Goal: Information Seeking & Learning: Learn about a topic

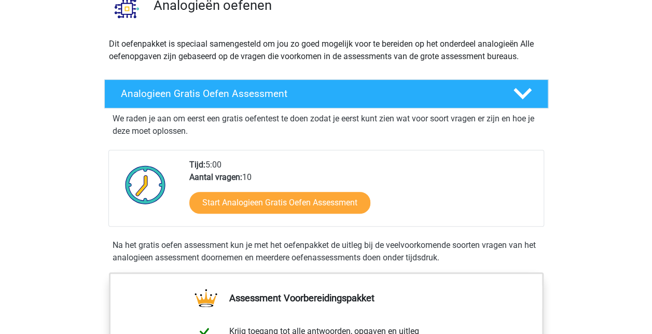
scroll to position [92, 0]
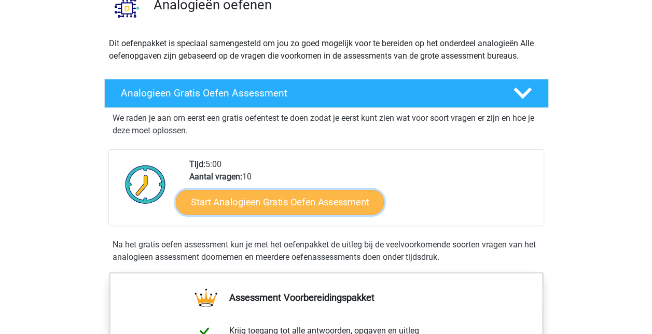
click at [277, 202] on link "Start Analogieen Gratis Oefen Assessment" at bounding box center [280, 201] width 208 height 25
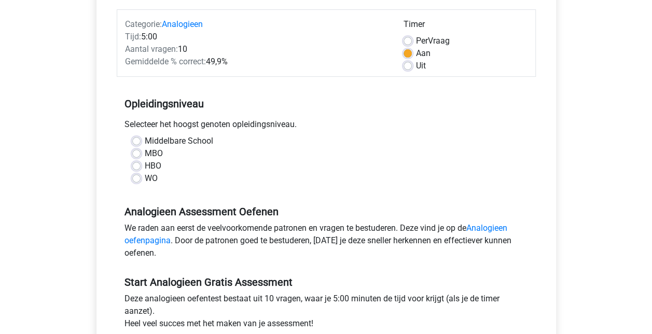
scroll to position [129, 0]
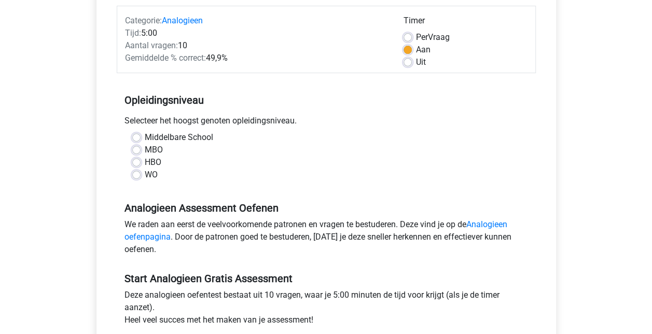
click at [156, 159] on label "HBO" at bounding box center [153, 162] width 17 height 12
click at [141, 159] on input "HBO" at bounding box center [136, 161] width 8 height 10
radio input "true"
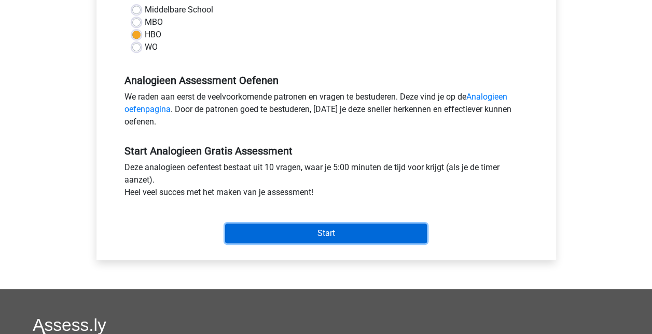
click at [306, 228] on input "Start" at bounding box center [326, 234] width 202 height 20
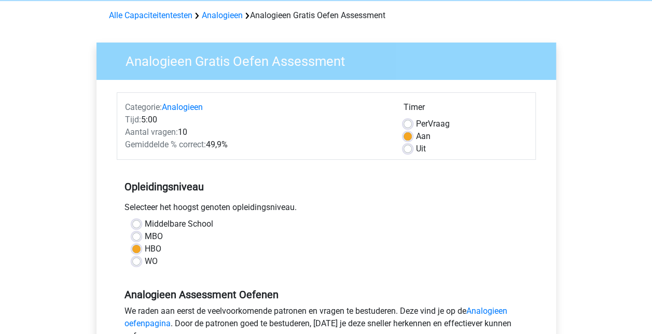
scroll to position [0, 0]
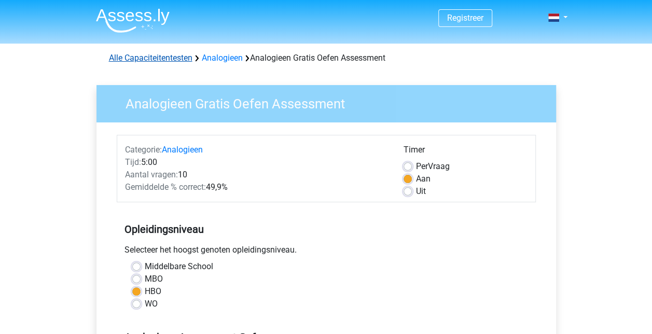
click at [168, 57] on link "Alle Capaciteitentesten" at bounding box center [151, 58] width 84 height 10
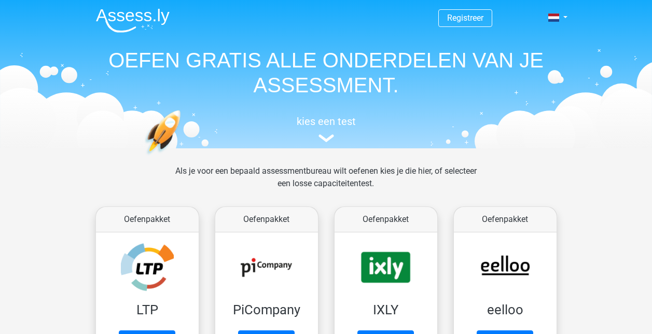
scroll to position [440, 0]
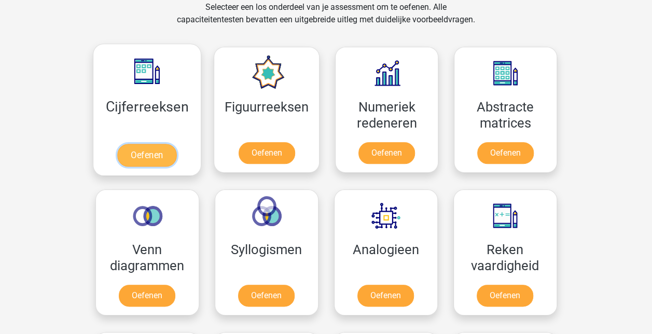
click at [151, 153] on link "Oefenen" at bounding box center [146, 155] width 59 height 23
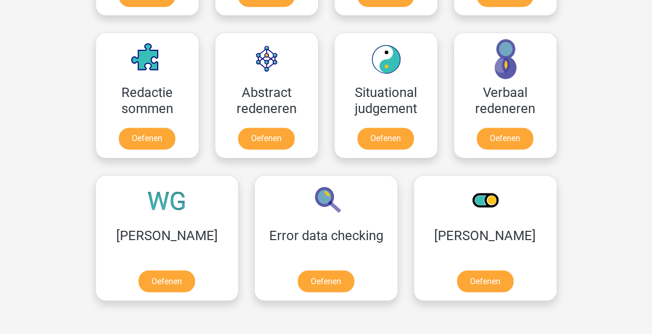
scroll to position [741, 0]
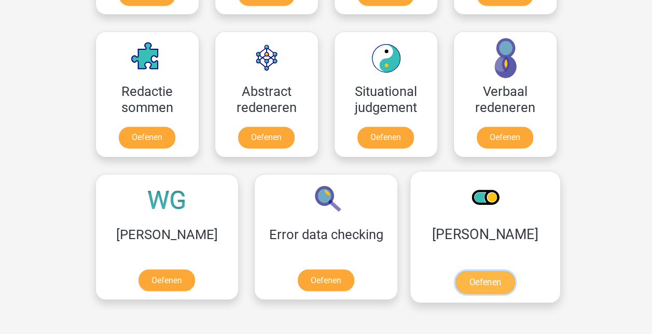
click at [455, 274] on link "Oefenen" at bounding box center [484, 282] width 59 height 23
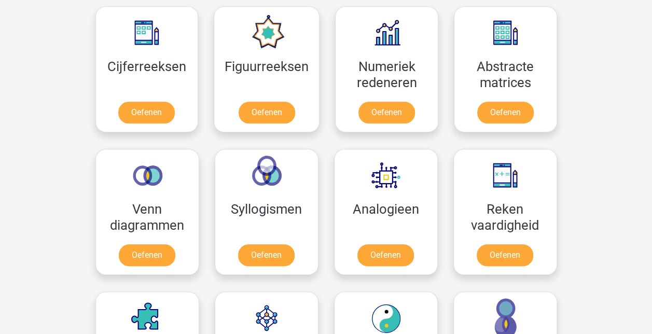
scroll to position [478, 0]
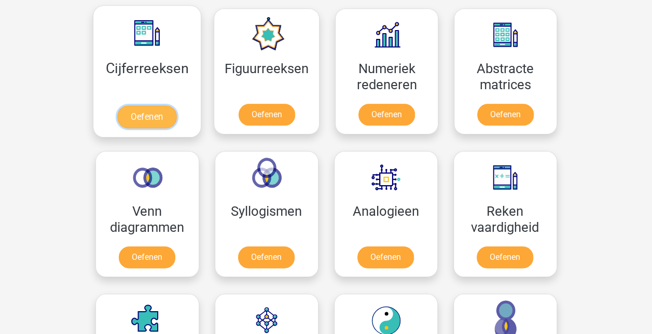
click at [155, 117] on link "Oefenen" at bounding box center [146, 116] width 59 height 23
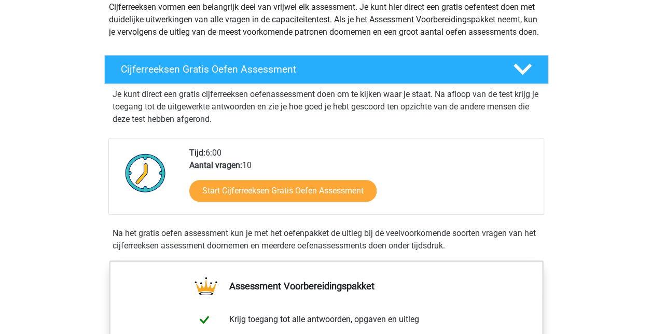
scroll to position [146, 0]
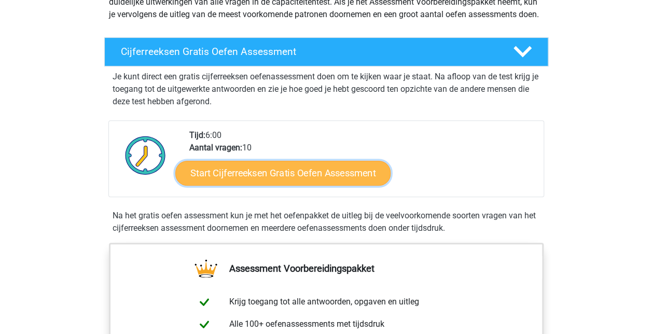
click at [317, 185] on link "Start Cijferreeksen Gratis Oefen Assessment" at bounding box center [282, 172] width 215 height 25
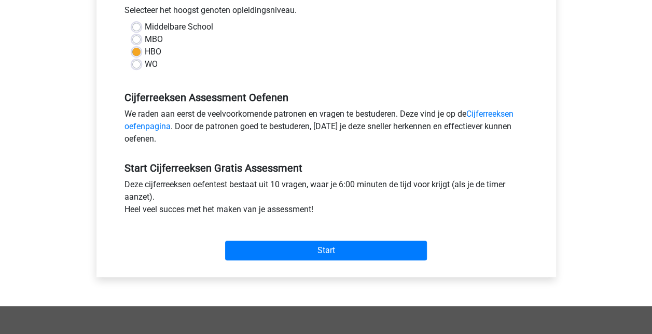
scroll to position [241, 0]
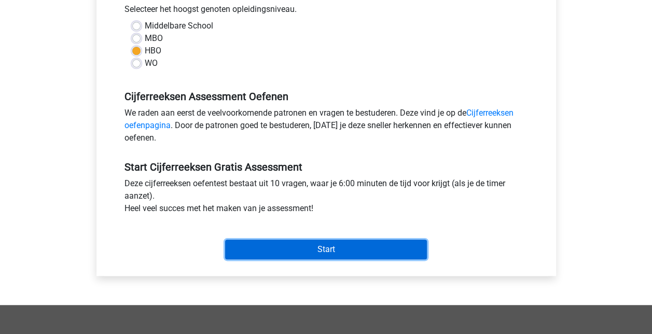
click at [315, 245] on input "Start" at bounding box center [326, 250] width 202 height 20
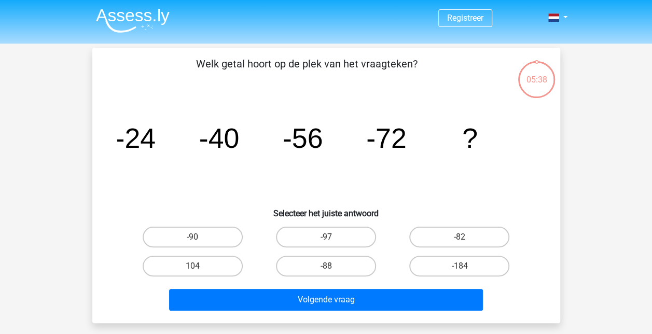
click at [331, 267] on input "-88" at bounding box center [329, 269] width 7 height 7
radio input "true"
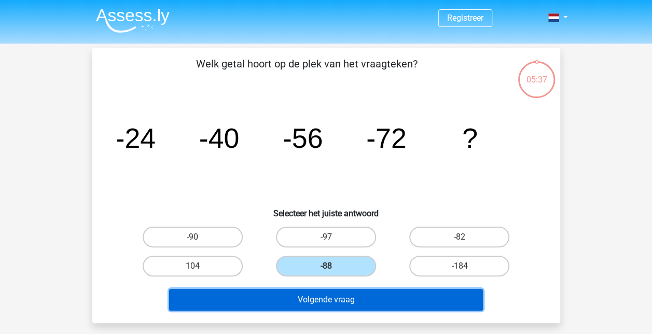
click at [315, 299] on button "Volgende vraag" at bounding box center [326, 300] width 314 height 22
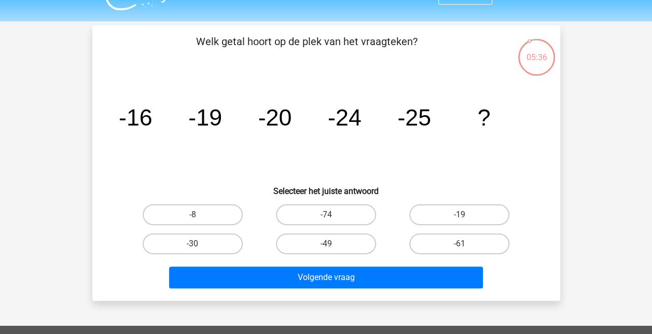
scroll to position [22, 0]
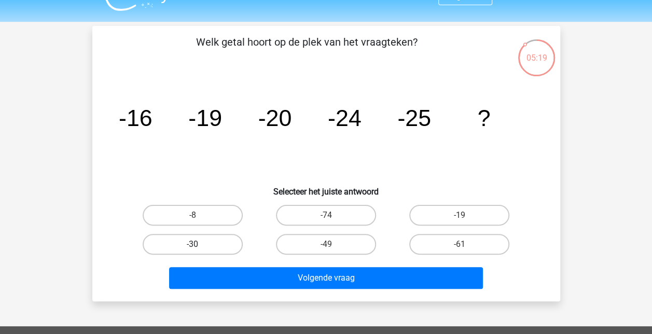
click at [222, 237] on label "-30" at bounding box center [193, 244] width 100 height 21
click at [199, 244] on input "-30" at bounding box center [195, 247] width 7 height 7
radio input "true"
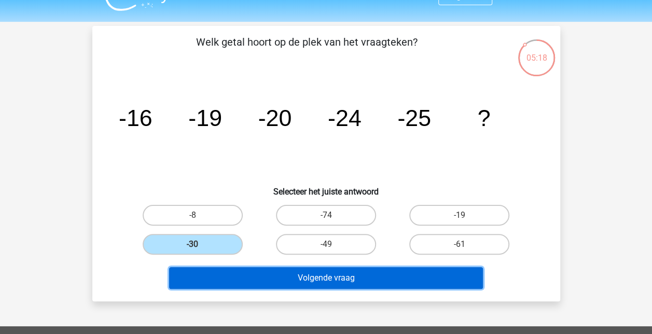
click at [341, 280] on button "Volgende vraag" at bounding box center [326, 278] width 314 height 22
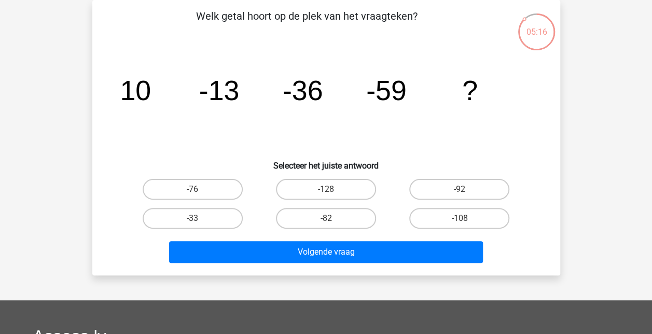
scroll to position [26, 0]
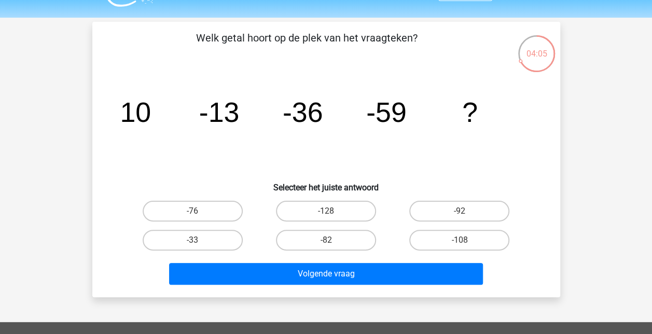
click at [327, 240] on input "-82" at bounding box center [329, 243] width 7 height 7
radio input "true"
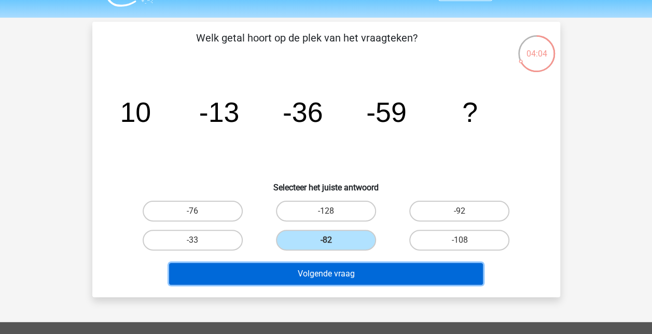
click at [340, 275] on button "Volgende vraag" at bounding box center [326, 274] width 314 height 22
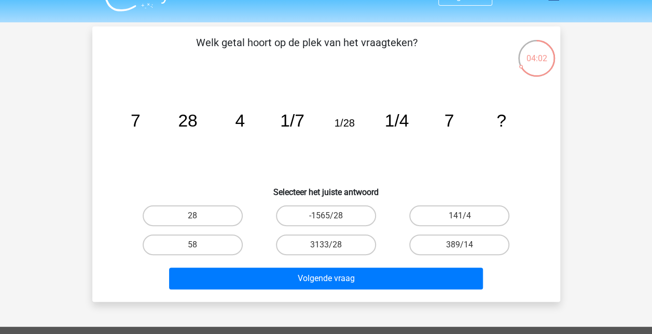
scroll to position [21, 0]
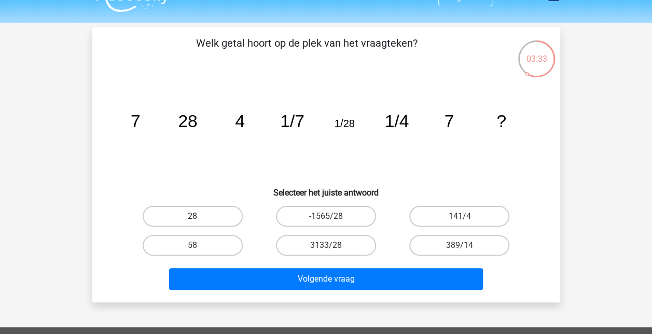
click at [219, 211] on label "28" at bounding box center [193, 216] width 100 height 21
click at [199, 216] on input "28" at bounding box center [195, 219] width 7 height 7
radio input "true"
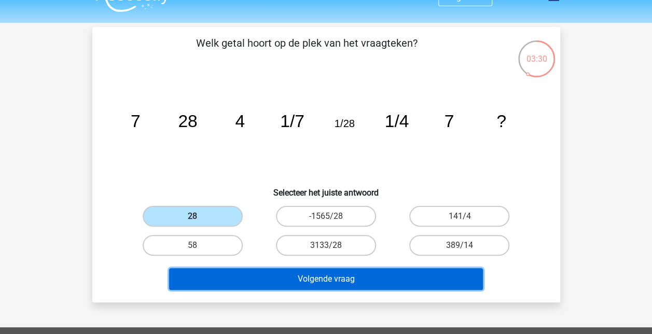
click at [275, 276] on button "Volgende vraag" at bounding box center [326, 279] width 314 height 22
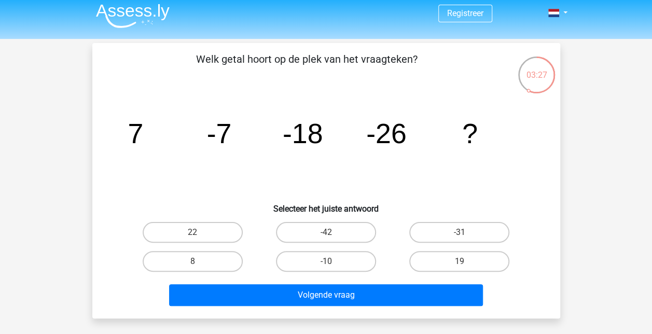
scroll to position [4, 0]
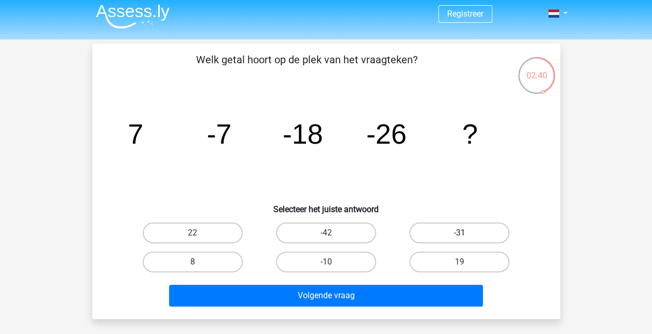
click at [459, 232] on label "-31" at bounding box center [459, 233] width 100 height 21
click at [460, 233] on input "-31" at bounding box center [463, 236] width 7 height 7
radio input "true"
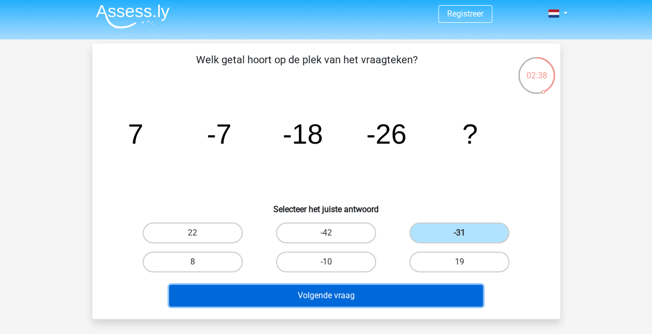
click at [367, 286] on button "Volgende vraag" at bounding box center [326, 296] width 314 height 22
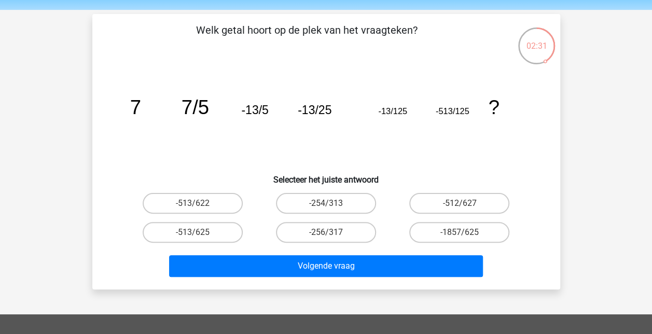
scroll to position [33, 0]
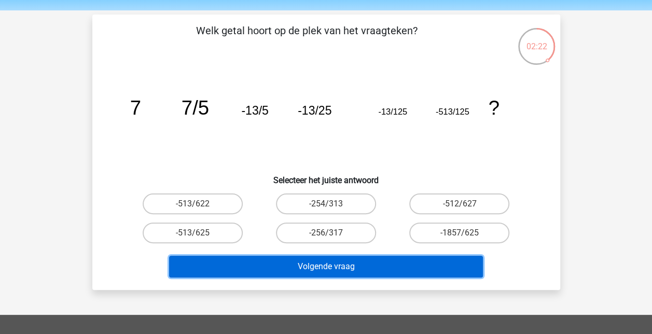
click at [342, 262] on button "Volgende vraag" at bounding box center [326, 267] width 314 height 22
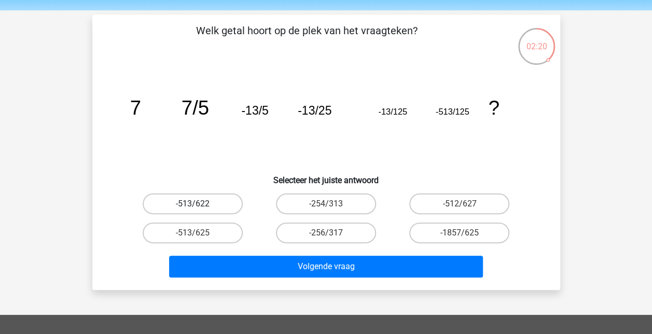
click at [217, 205] on label "-513/622" at bounding box center [193, 203] width 100 height 21
click at [199, 205] on input "-513/622" at bounding box center [195, 207] width 7 height 7
radio input "true"
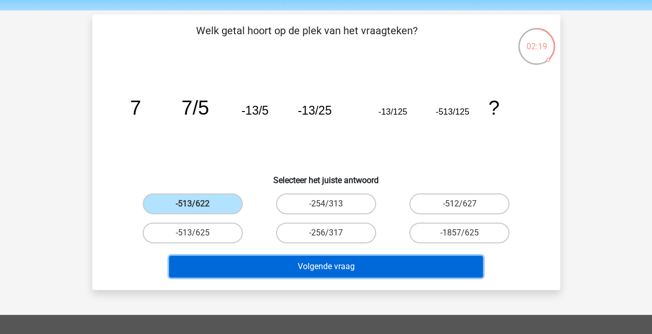
click at [277, 260] on button "Volgende vraag" at bounding box center [326, 267] width 314 height 22
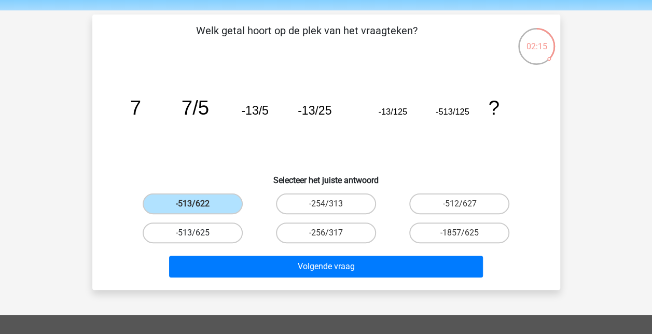
click at [228, 232] on label "-513/625" at bounding box center [193, 233] width 100 height 21
click at [199, 233] on input "-513/625" at bounding box center [195, 236] width 7 height 7
radio input "true"
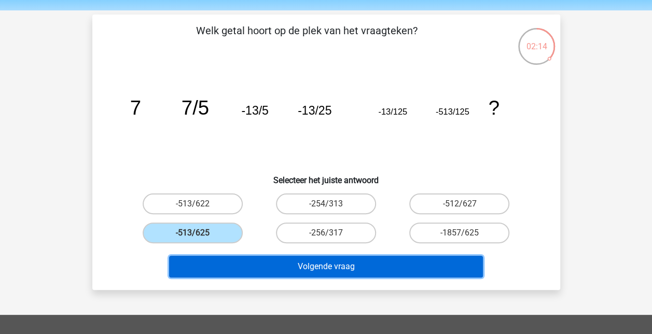
click at [306, 266] on button "Volgende vraag" at bounding box center [326, 267] width 314 height 22
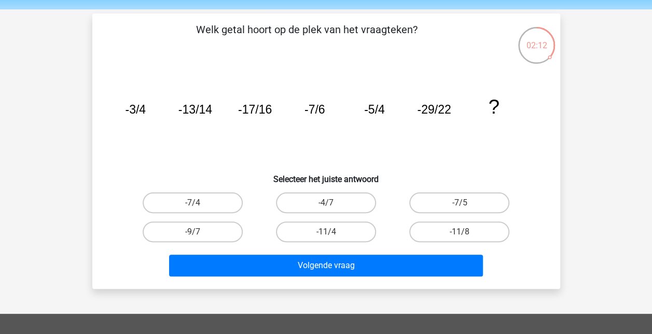
scroll to position [34, 0]
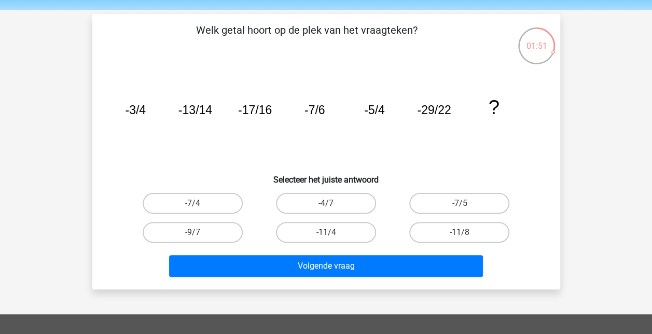
click at [436, 159] on icon "image/svg+xml -3/4 -13/14 -17/16 -7/6 -5/4 -29/22 ?" at bounding box center [326, 114] width 418 height 105
click at [428, 197] on label "-7/5" at bounding box center [459, 203] width 100 height 21
click at [460, 203] on input "-7/5" at bounding box center [463, 206] width 7 height 7
radio input "true"
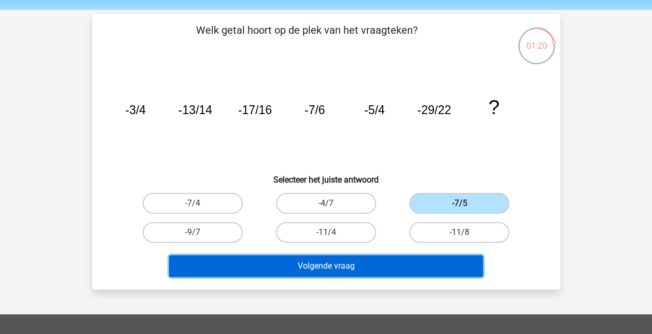
click at [358, 266] on button "Volgende vraag" at bounding box center [326, 266] width 314 height 22
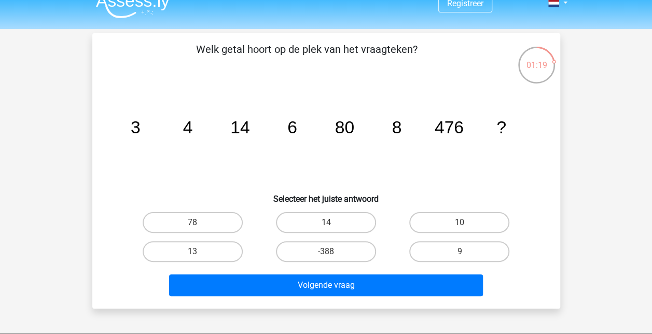
scroll to position [14, 0]
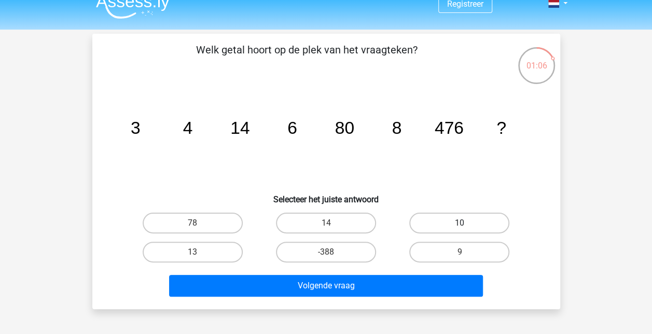
click at [449, 219] on label "10" at bounding box center [459, 223] width 100 height 21
click at [460, 223] on input "10" at bounding box center [463, 226] width 7 height 7
radio input "true"
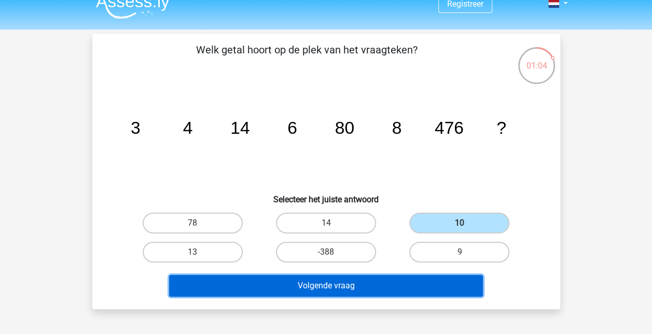
click at [358, 281] on button "Volgende vraag" at bounding box center [326, 286] width 314 height 22
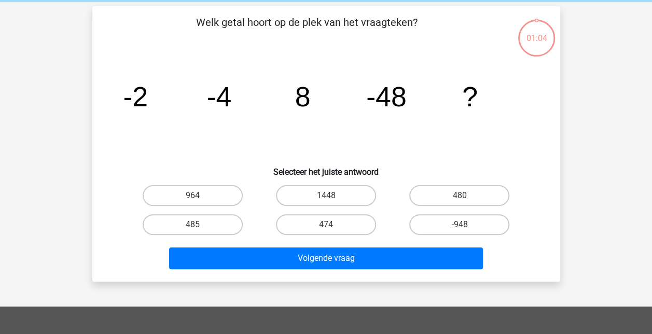
scroll to position [48, 0]
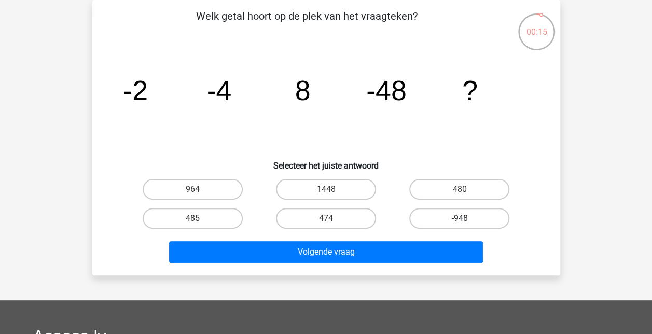
click at [438, 213] on label "-948" at bounding box center [459, 218] width 100 height 21
click at [460, 218] on input "-948" at bounding box center [463, 221] width 7 height 7
radio input "true"
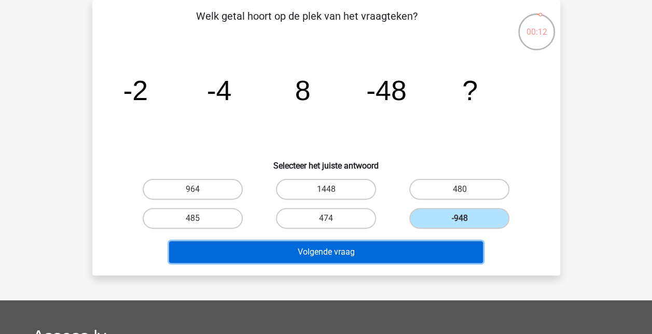
click at [388, 251] on button "Volgende vraag" at bounding box center [326, 252] width 314 height 22
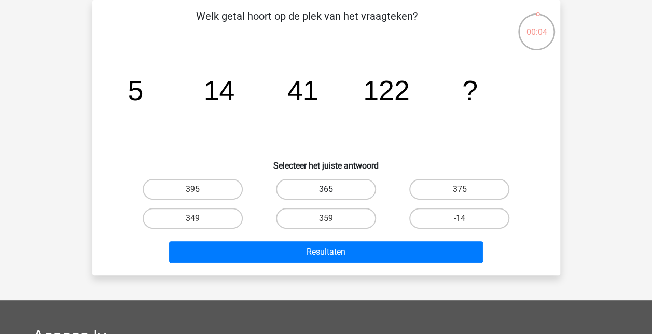
click at [339, 185] on label "365" at bounding box center [326, 189] width 100 height 21
click at [333, 189] on input "365" at bounding box center [329, 192] width 7 height 7
radio input "true"
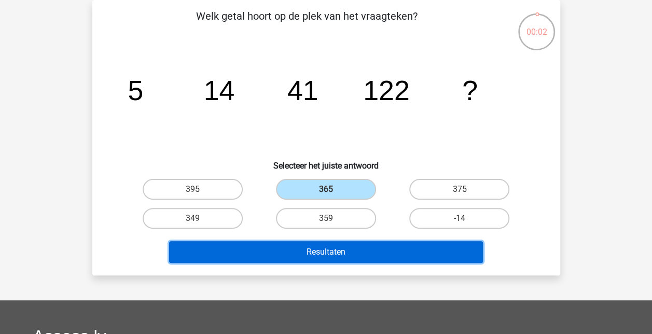
click at [368, 246] on button "Resultaten" at bounding box center [326, 252] width 314 height 22
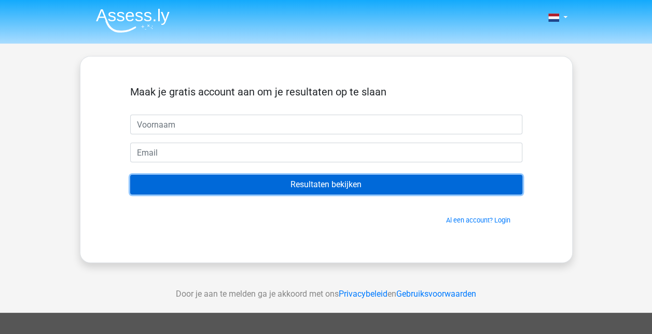
click at [334, 179] on input "Resultaten bekijken" at bounding box center [326, 185] width 392 height 20
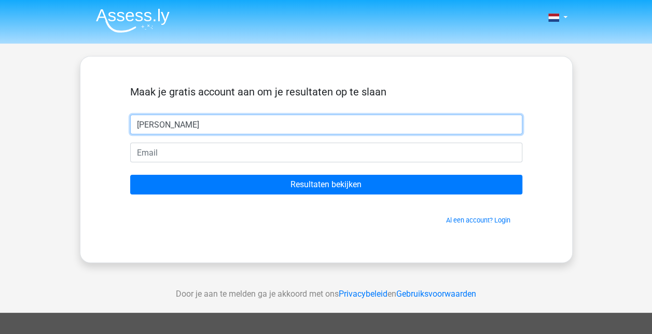
type input "[PERSON_NAME]"
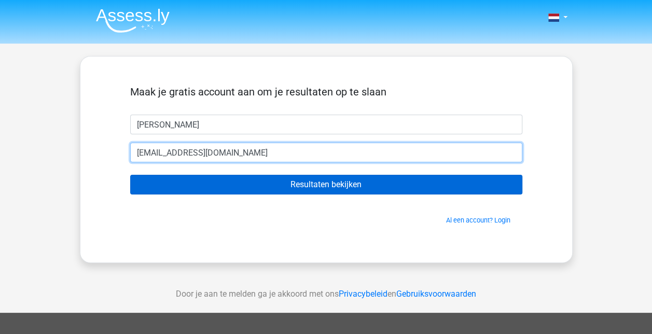
type input "[EMAIL_ADDRESS][DOMAIN_NAME]"
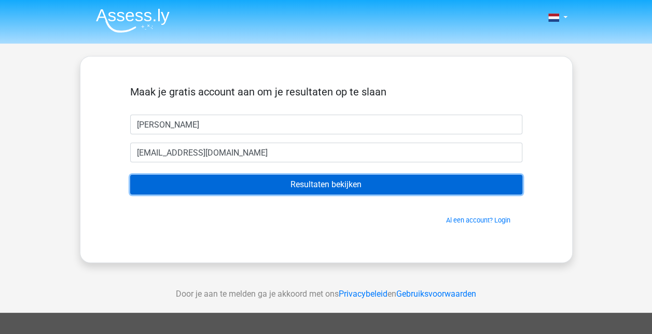
click at [309, 182] on input "Resultaten bekijken" at bounding box center [326, 185] width 392 height 20
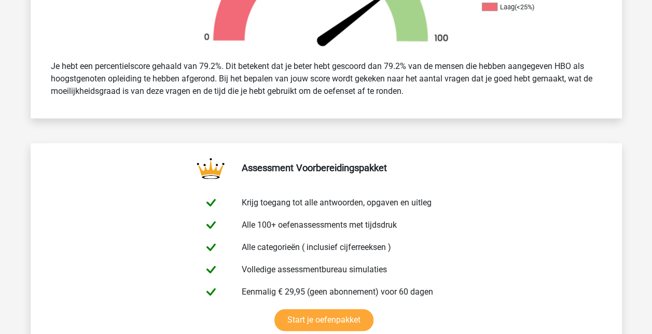
scroll to position [296, 0]
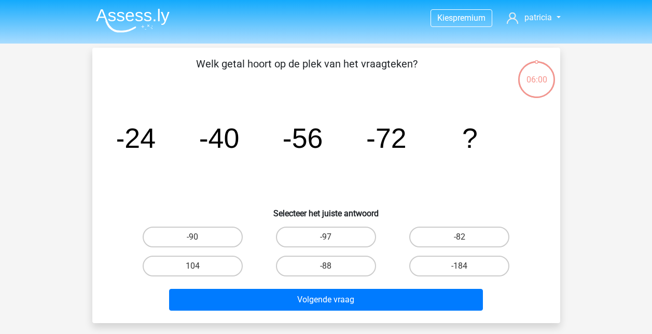
scroll to position [48, 0]
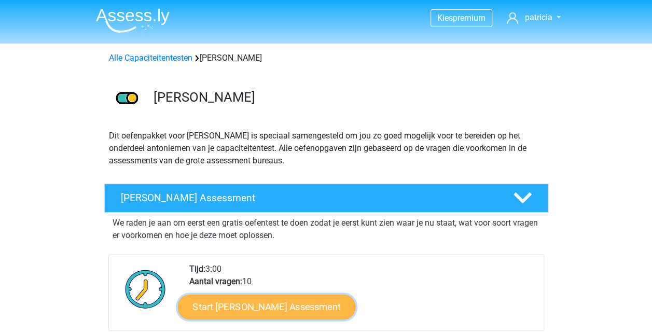
click at [306, 302] on link "Start Antoniemen Gratis Oefen Assessment" at bounding box center [266, 306] width 178 height 25
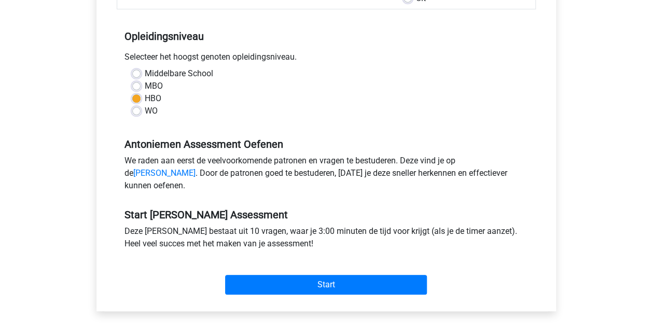
scroll to position [205, 0]
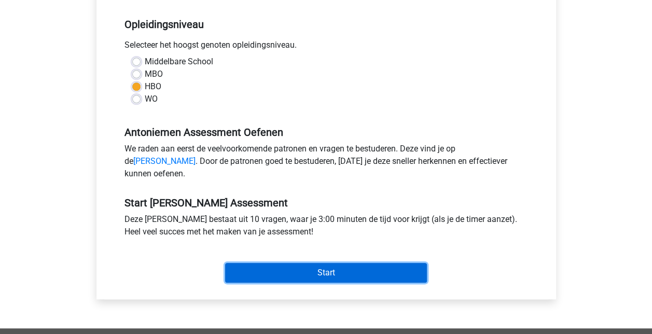
click at [298, 283] on input "Start" at bounding box center [326, 273] width 202 height 20
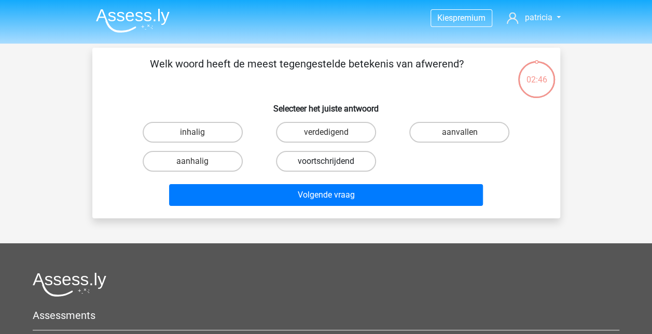
click at [299, 164] on label "voortschrijdend" at bounding box center [326, 161] width 100 height 21
click at [326, 164] on input "voortschrijdend" at bounding box center [329, 164] width 7 height 7
radio input "true"
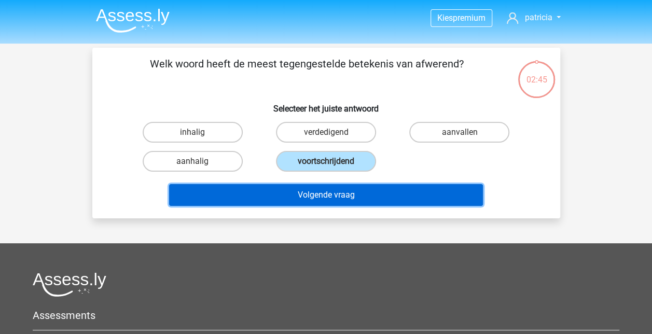
click at [319, 197] on button "Volgende vraag" at bounding box center [326, 195] width 314 height 22
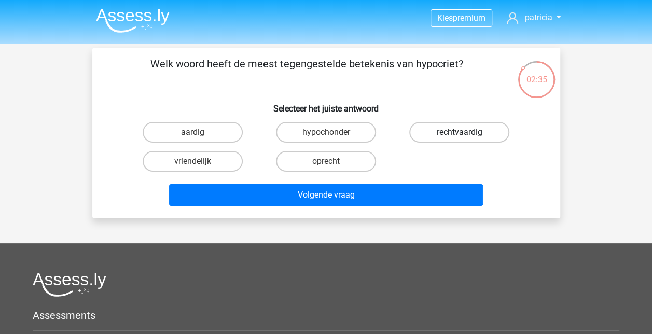
click at [427, 134] on label "rechtvaardig" at bounding box center [459, 132] width 100 height 21
click at [460, 134] on input "rechtvaardig" at bounding box center [463, 135] width 7 height 7
radio input "true"
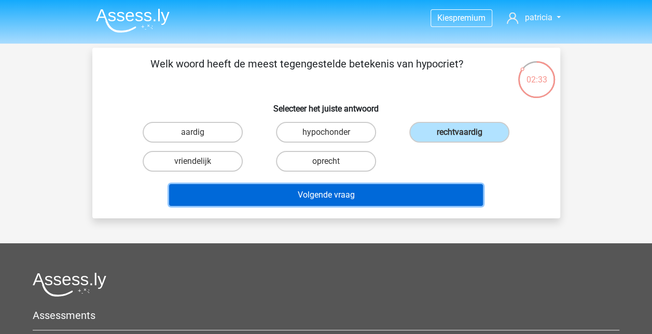
click at [356, 196] on button "Volgende vraag" at bounding box center [326, 195] width 314 height 22
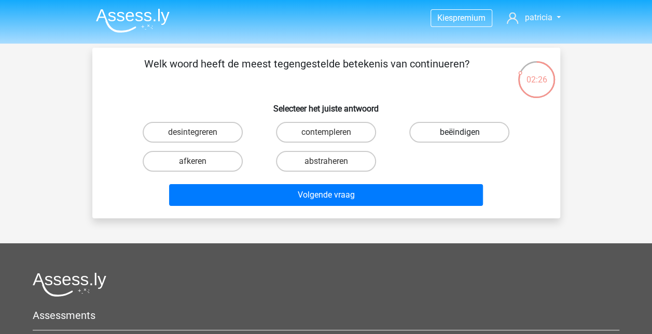
click at [436, 136] on label "beëindigen" at bounding box center [459, 132] width 100 height 21
click at [460, 136] on input "beëindigen" at bounding box center [463, 135] width 7 height 7
radio input "true"
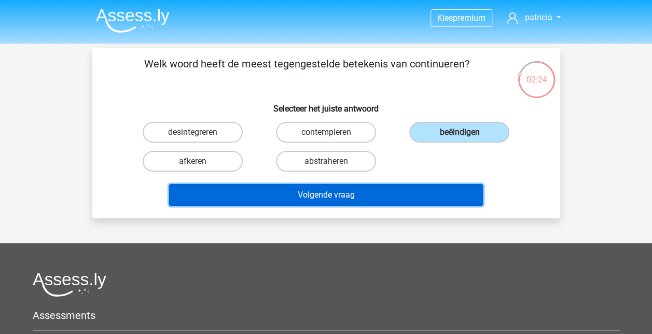
click at [340, 196] on button "Volgende vraag" at bounding box center [326, 195] width 314 height 22
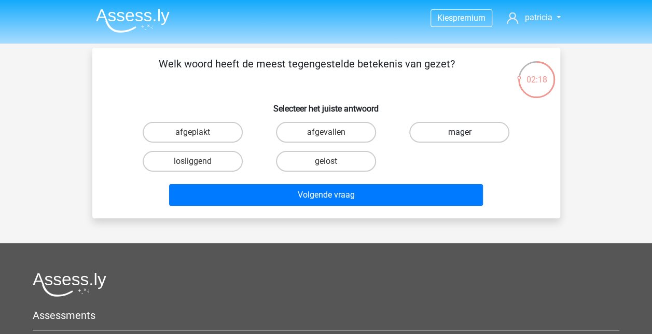
click at [440, 136] on label "mager" at bounding box center [459, 132] width 100 height 21
click at [460, 136] on input "mager" at bounding box center [463, 135] width 7 height 7
radio input "true"
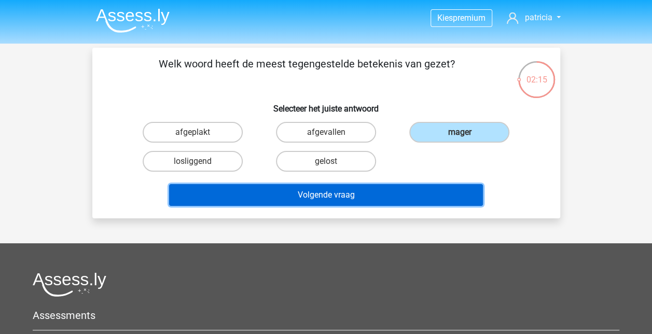
click at [372, 193] on button "Volgende vraag" at bounding box center [326, 195] width 314 height 22
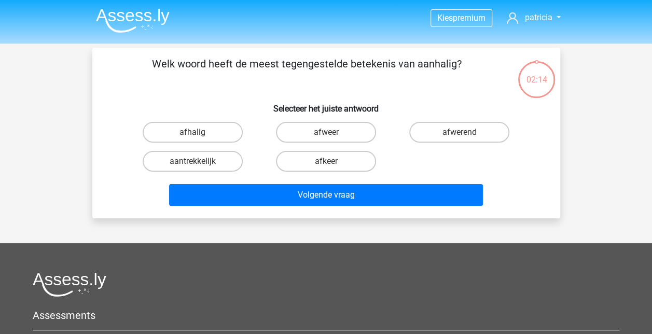
scroll to position [48, 0]
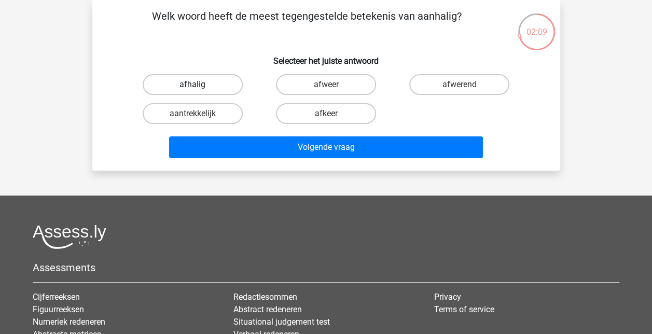
click at [234, 81] on label "afhalig" at bounding box center [193, 84] width 100 height 21
click at [199, 85] on input "afhalig" at bounding box center [195, 88] width 7 height 7
radio input "true"
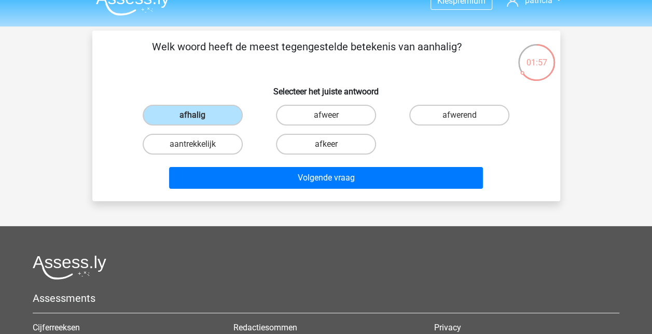
scroll to position [12, 0]
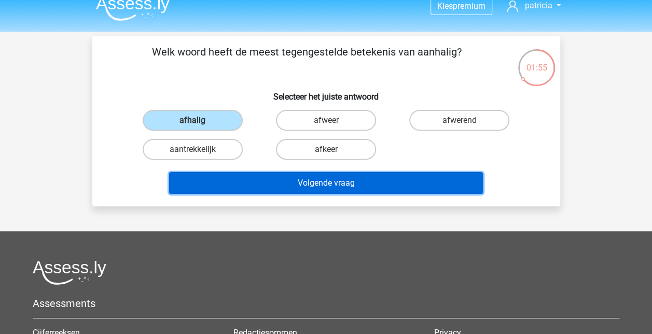
click at [361, 181] on button "Volgende vraag" at bounding box center [326, 183] width 314 height 22
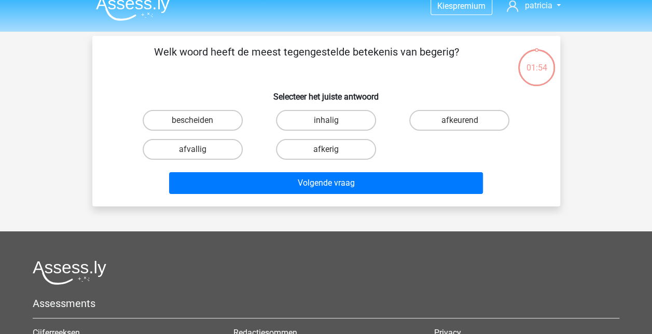
scroll to position [48, 0]
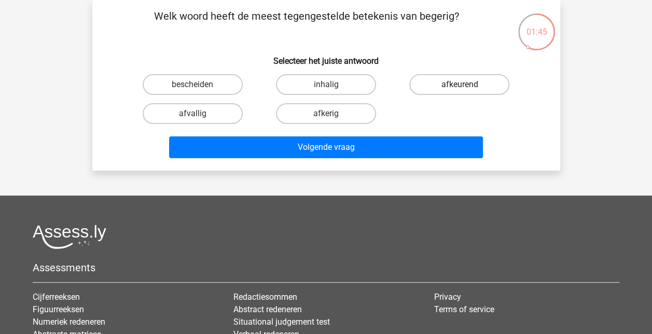
click at [446, 86] on label "afkeurend" at bounding box center [459, 84] width 100 height 21
click at [460, 86] on input "afkeurend" at bounding box center [463, 88] width 7 height 7
radio input "true"
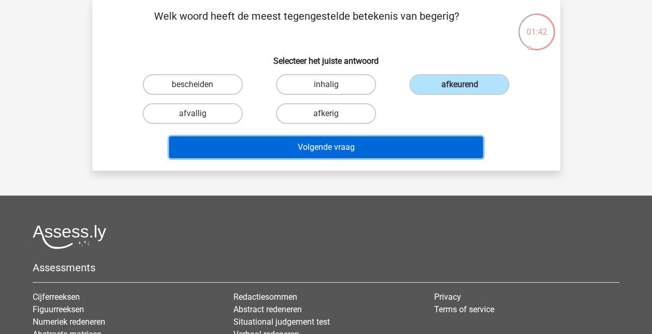
click at [392, 152] on button "Volgende vraag" at bounding box center [326, 147] width 314 height 22
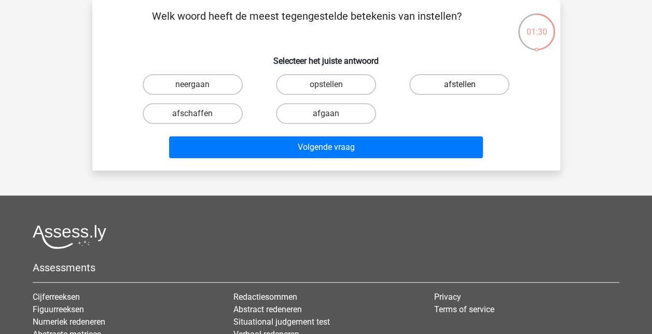
click at [428, 88] on label "afstellen" at bounding box center [459, 84] width 100 height 21
click at [460, 88] on input "afstellen" at bounding box center [463, 88] width 7 height 7
radio input "true"
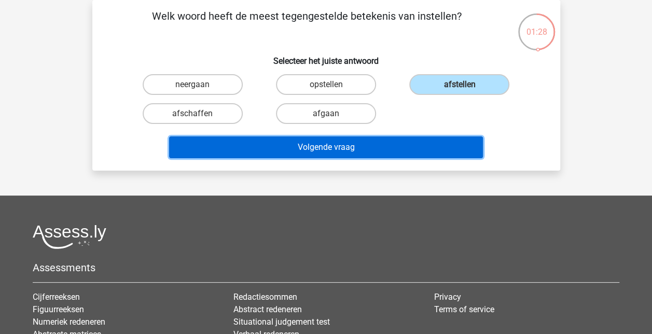
click at [374, 144] on button "Volgende vraag" at bounding box center [326, 147] width 314 height 22
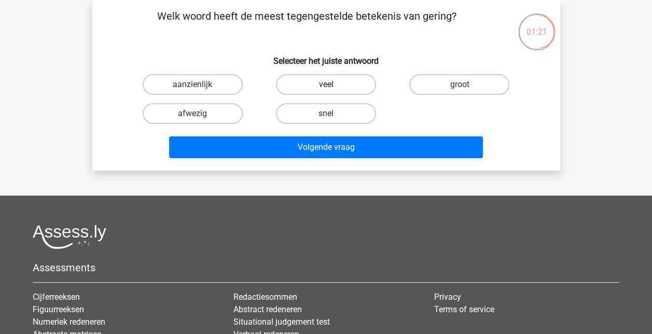
click at [323, 87] on label "veel" at bounding box center [326, 84] width 100 height 21
click at [326, 87] on input "veel" at bounding box center [329, 88] width 7 height 7
radio input "true"
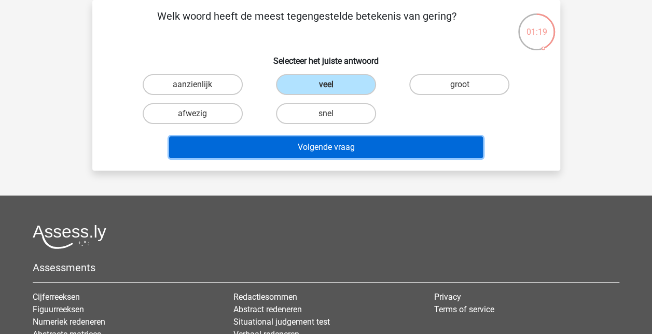
click at [378, 146] on button "Volgende vraag" at bounding box center [326, 147] width 314 height 22
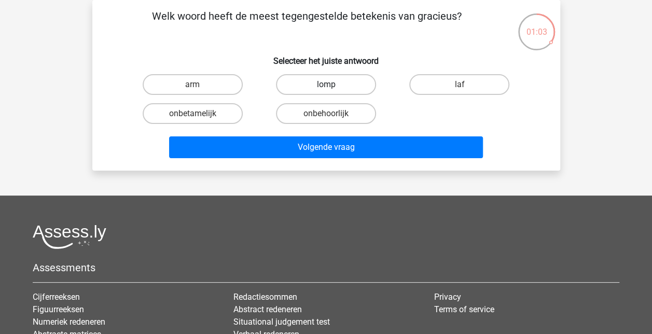
click at [339, 87] on label "lomp" at bounding box center [326, 84] width 100 height 21
click at [333, 87] on input "lomp" at bounding box center [329, 88] width 7 height 7
radio input "true"
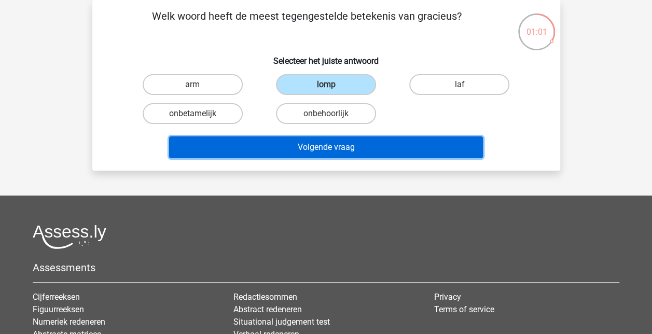
click at [298, 140] on button "Volgende vraag" at bounding box center [326, 147] width 314 height 22
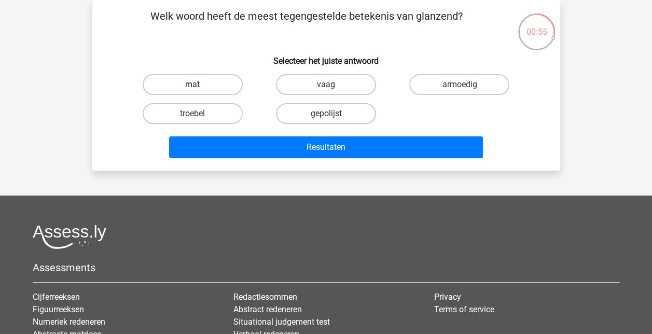
click at [233, 88] on label "mat" at bounding box center [193, 84] width 100 height 21
click at [199, 88] on input "mat" at bounding box center [195, 88] width 7 height 7
radio input "true"
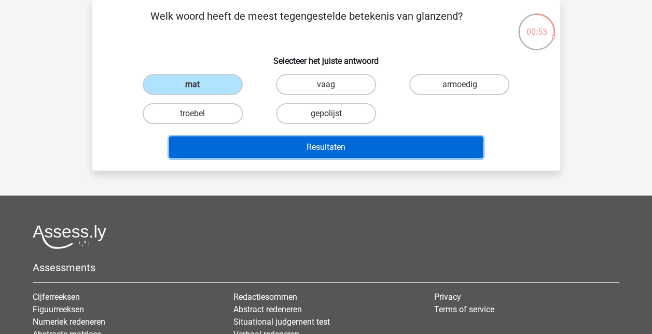
click at [293, 143] on button "Resultaten" at bounding box center [326, 147] width 314 height 22
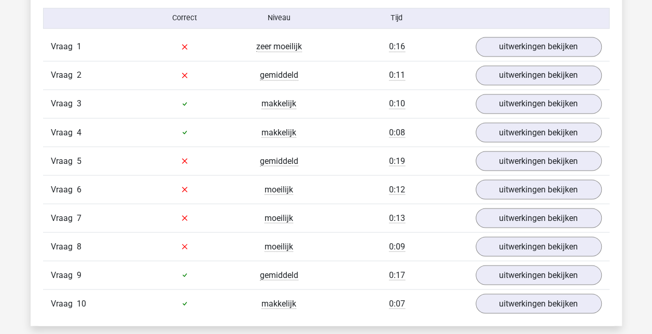
scroll to position [872, 0]
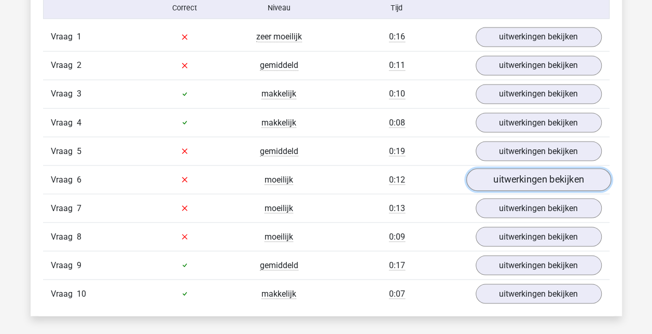
click at [503, 183] on link "uitwerkingen bekijken" at bounding box center [538, 179] width 145 height 23
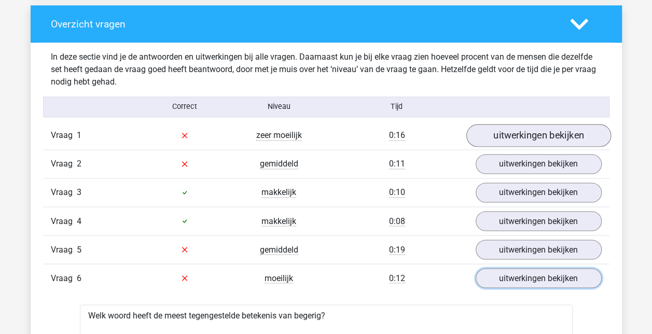
scroll to position [772, 0]
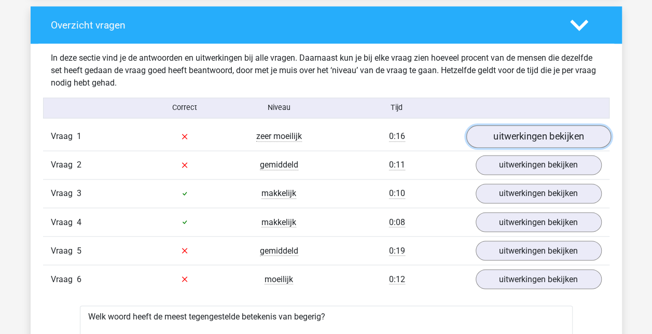
click at [532, 133] on link "uitwerkingen bekijken" at bounding box center [538, 136] width 145 height 23
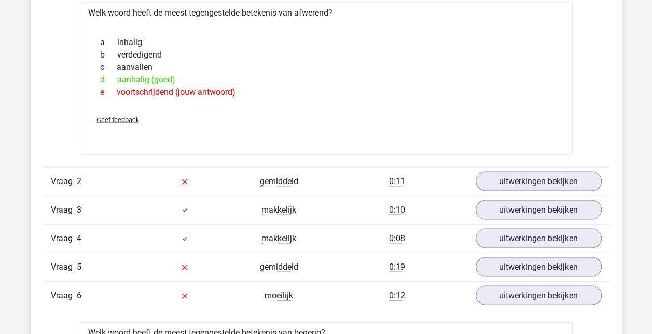
scroll to position [934, 0]
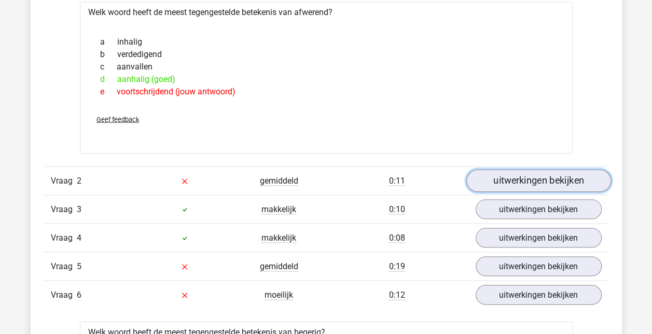
click at [499, 170] on link "uitwerkingen bekijken" at bounding box center [538, 180] width 145 height 23
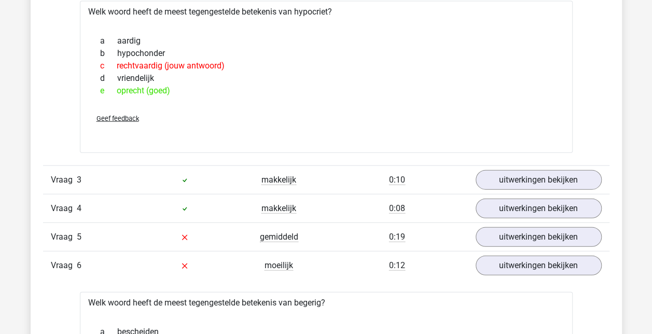
scroll to position [1140, 0]
click at [533, 176] on link "uitwerkingen bekijken" at bounding box center [538, 179] width 145 height 23
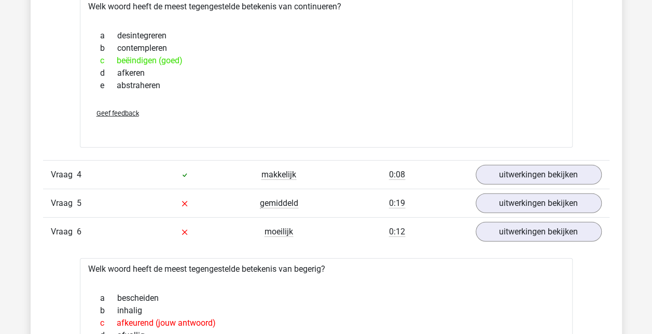
scroll to position [1353, 0]
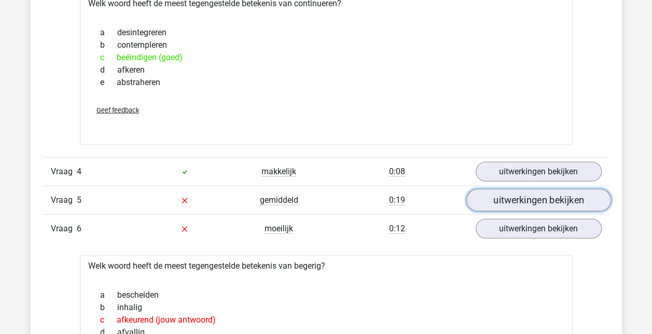
click at [507, 206] on link "uitwerkingen bekijken" at bounding box center [538, 200] width 145 height 23
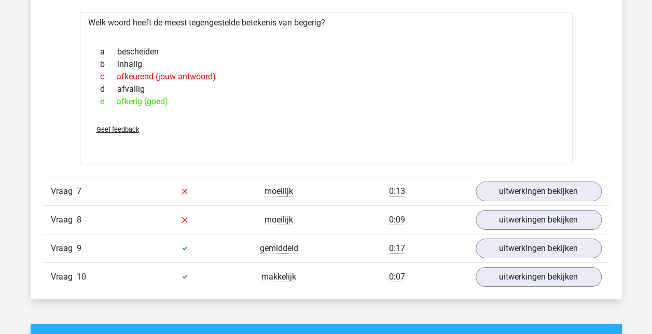
scroll to position [1818, 0]
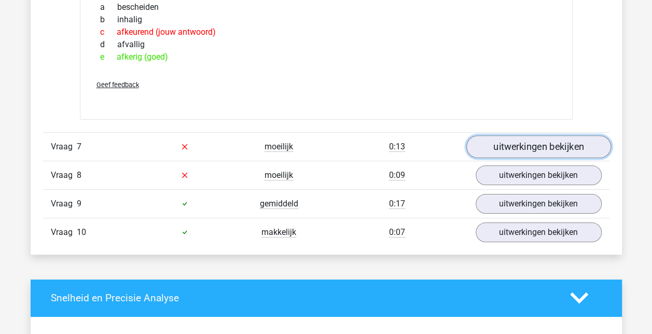
click at [513, 135] on link "uitwerkingen bekijken" at bounding box center [538, 146] width 145 height 23
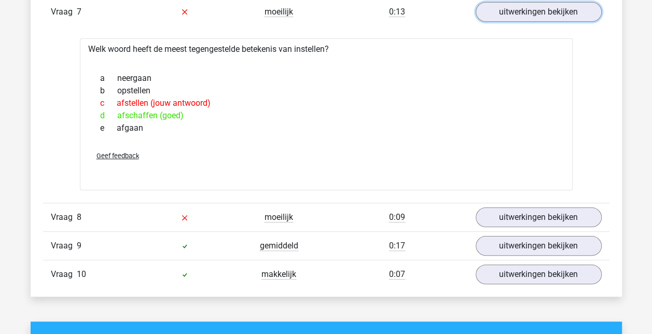
scroll to position [1965, 0]
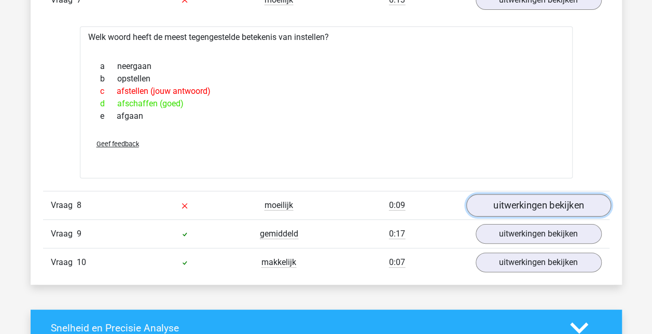
click at [518, 205] on link "uitwerkingen bekijken" at bounding box center [538, 205] width 145 height 23
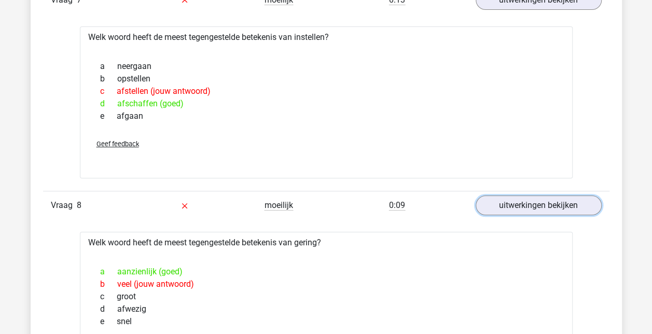
scroll to position [2000, 0]
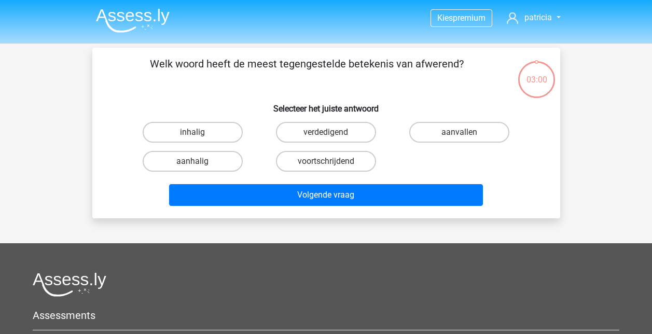
scroll to position [48, 0]
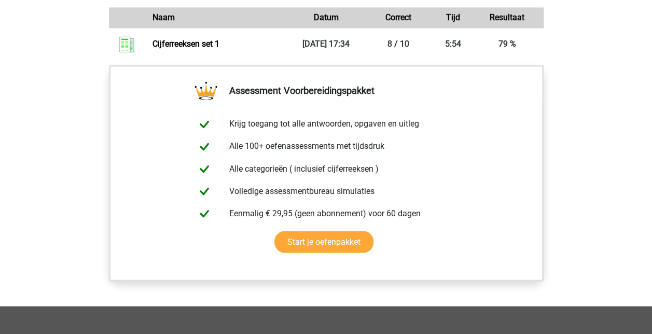
scroll to position [810, 0]
